Goal: Information Seeking & Learning: Learn about a topic

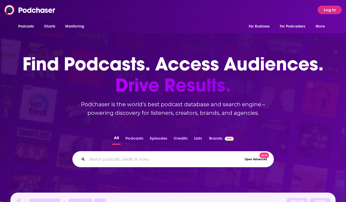
click at [134, 163] on input "Search podcasts, credits, & more..." at bounding box center [164, 159] width 155 height 9
paste input "Take Your Shoes Off w/ [PERSON_NAME]"
click at [136, 161] on input "Take Your Shoes Off w/ [PERSON_NAME]" at bounding box center [159, 159] width 144 height 9
type input "Take Your Shoes Off [PERSON_NAME]"
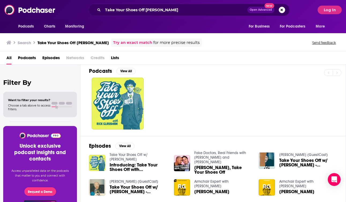
scroll to position [3, 0]
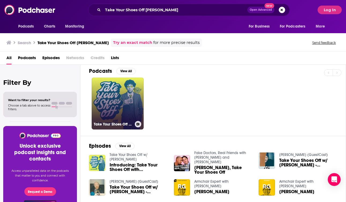
click at [134, 105] on link "Take Your Shoes Off w/ [PERSON_NAME]" at bounding box center [118, 104] width 52 height 52
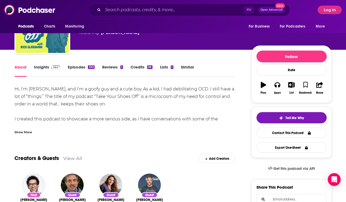
scroll to position [37, 0]
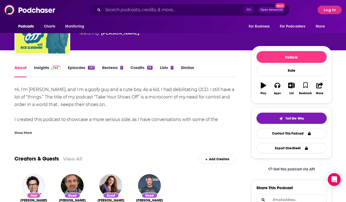
click at [26, 134] on div "Show More" at bounding box center [22, 132] width 17 height 5
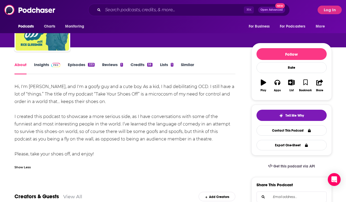
scroll to position [40, 0]
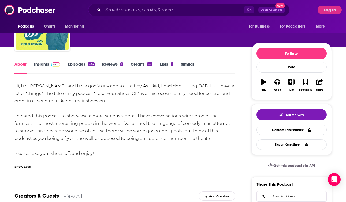
click at [44, 67] on link "Insights" at bounding box center [47, 68] width 27 height 12
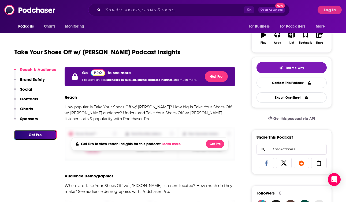
scroll to position [89, 0]
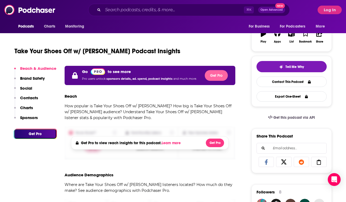
click at [218, 78] on button "Get Pro" at bounding box center [216, 75] width 23 height 11
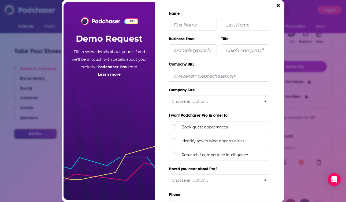
click at [320, 11] on div "PRO Demo Request Fill in some details about yourself and we'll be in touch with…" at bounding box center [173, 101] width 346 height 202
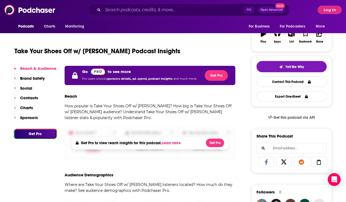
click at [320, 11] on div "PRO Demo Request Fill in some details about yourself and we'll be in touch with…" at bounding box center [173, 101] width 346 height 202
click at [323, 10] on button "Log In" at bounding box center [330, 10] width 24 height 9
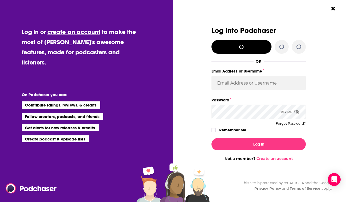
scroll to position [0, 0]
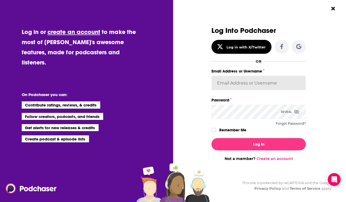
type input "[EMAIL_ADDRESS][DOMAIN_NAME]"
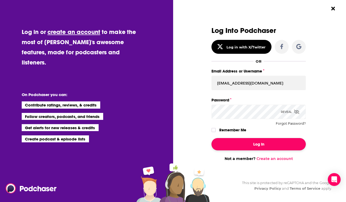
click at [242, 139] on button "Log In" at bounding box center [258, 144] width 94 height 12
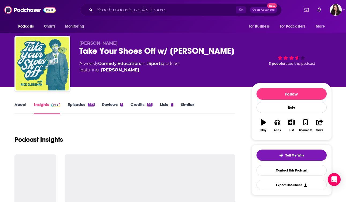
scroll to position [89, 0]
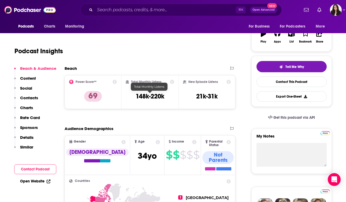
click at [158, 95] on h3 "148k-220k" at bounding box center [150, 96] width 29 height 8
copy div "148k-220k"
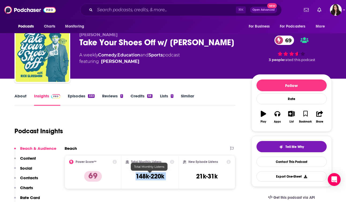
scroll to position [0, 0]
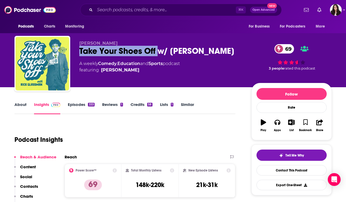
drag, startPoint x: 158, startPoint y: 50, endPoint x: 73, endPoint y: 53, distance: 84.4
click at [73, 53] on div "[PERSON_NAME] Take Your Shoes Off w/ [PERSON_NAME] 69 A weekly Comedy , Educati…" at bounding box center [172, 65] width 317 height 58
copy h2 "Take Your Shoes Off"
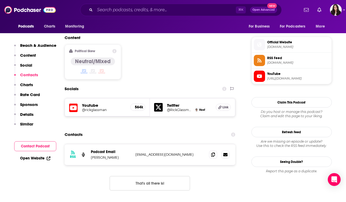
scroll to position [444, 0]
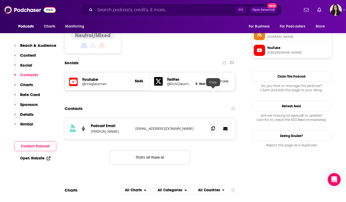
click at [214, 126] on icon at bounding box center [213, 128] width 4 height 4
